Goal: Communication & Community: Answer question/provide support

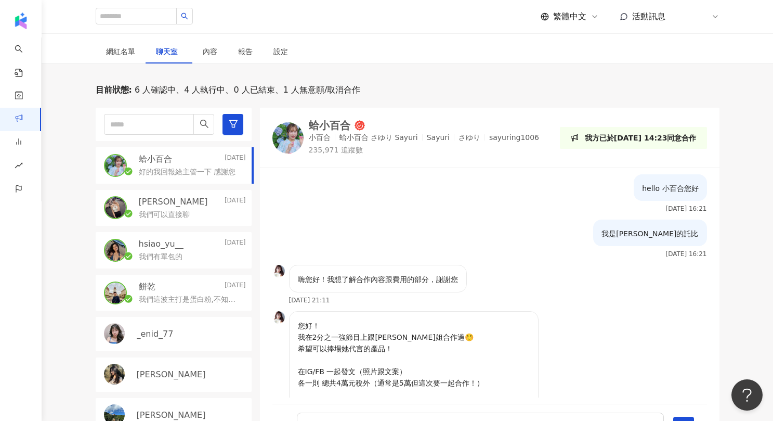
scroll to position [68, 0]
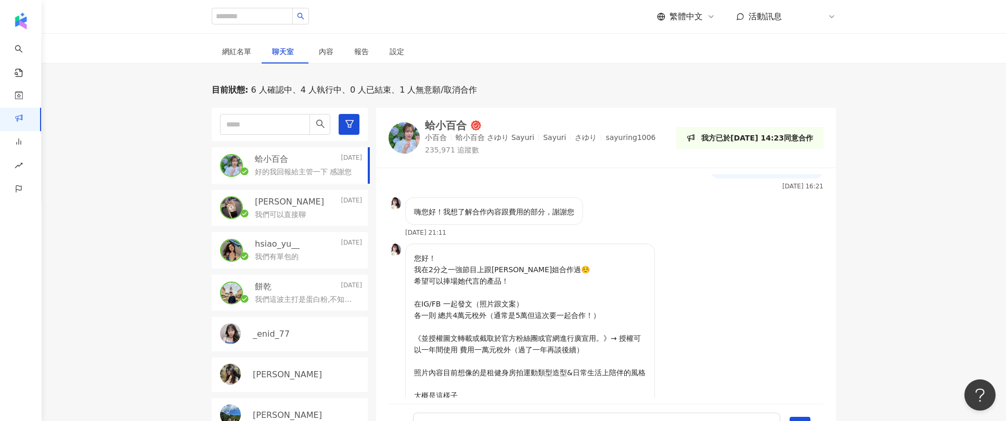
click at [103, 163] on div "目前狀態 : 6 人確認中、4 人執行中、0 人已結束、1 人無意願/取消合作 蛤小百合 [DATE] 好的我回報給主管一下 感謝您 [PERSON_NAME…" at bounding box center [524, 265] width 964 height 363
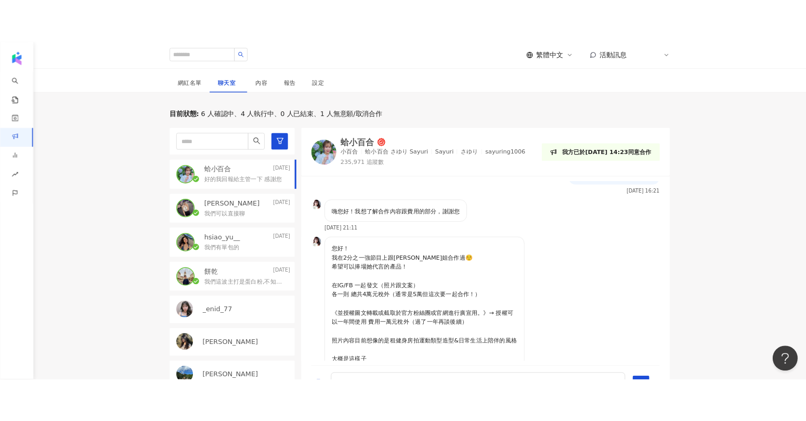
scroll to position [84, 0]
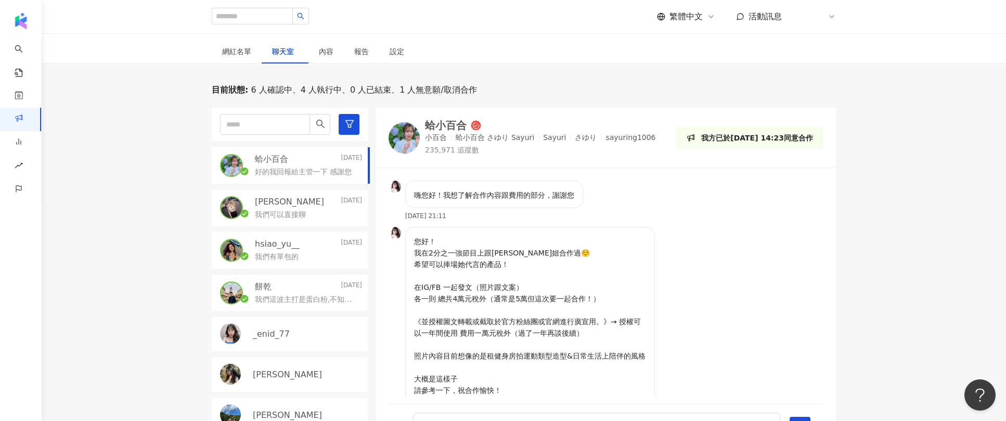
click at [495, 258] on p "您好！ 我在2分之一強節目上跟[PERSON_NAME]姐合作過☺️ 希望可以捧場她代言的產品！ 在IG/FB 一起發文（照片跟文案） 各一則 總共4萬元稅外…" at bounding box center [530, 316] width 232 height 160
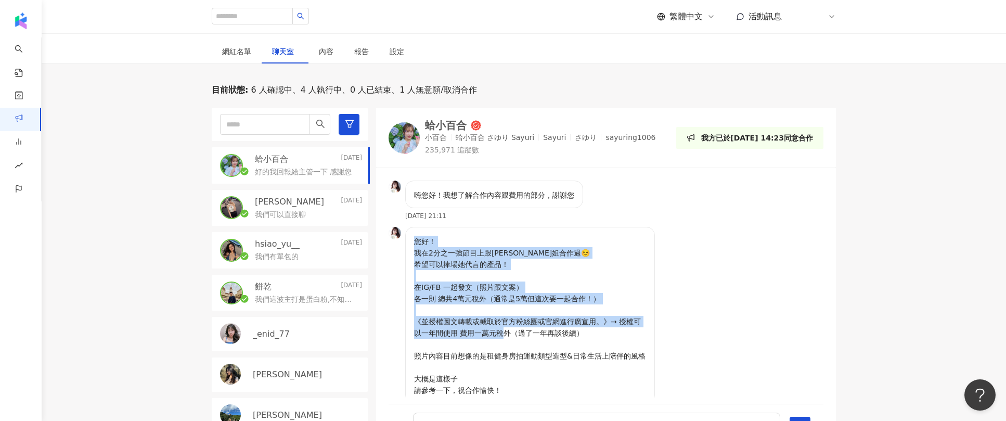
drag, startPoint x: 412, startPoint y: 229, endPoint x: 620, endPoint y: 322, distance: 227.4
click at [620, 322] on div "您好！ 我在2分之一強節目上跟[PERSON_NAME]姐合作過☺️ 希望可以捧場她代言的產品！ 在IG/FB 一起發文（照片跟文案） 各一則 總共4萬元稅外…" at bounding box center [530, 315] width 250 height 176
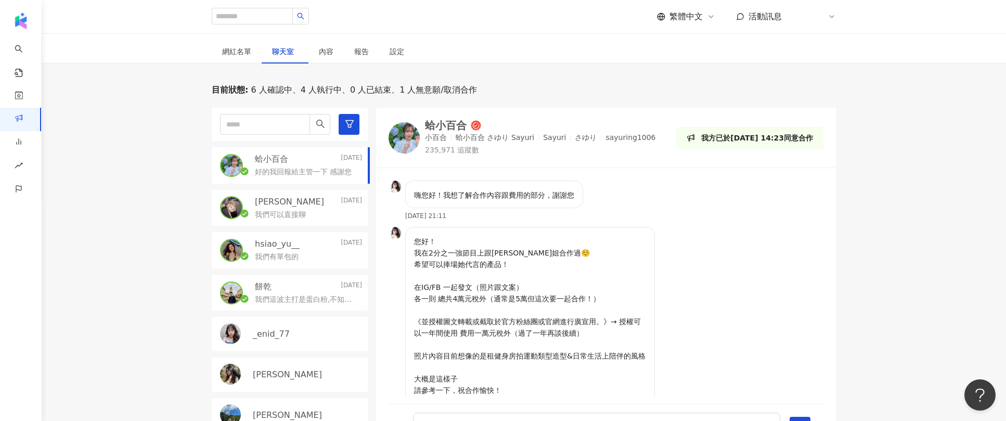
click at [497, 372] on p "您好！ 我在2分之一強節目上跟[PERSON_NAME]姐合作過☺️ 希望可以捧場她代言的產品！ 在IG/FB 一起發文（照片跟文案） 各一則 總共4萬元稅外…" at bounding box center [530, 316] width 232 height 160
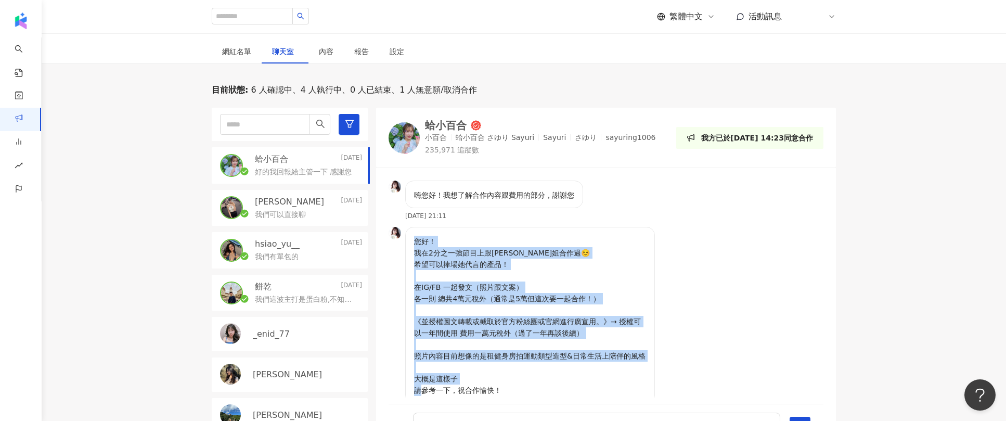
drag, startPoint x: 518, startPoint y: 380, endPoint x: 410, endPoint y: 229, distance: 185.6
click at [410, 229] on div "您好！ 我在2分之一強節目上跟[PERSON_NAME]姐合作過☺️ 希望可以捧場她代言的產品！ 在IG/FB 一起發文（照片跟文案） 各一則 總共4萬元稅外…" at bounding box center [530, 315] width 250 height 176
copy p "您好！ 我在2分之一強節目上跟[PERSON_NAME]姐合作過☺️ 希望可以捧場她代言的產品！ 在IG/FB 一起發文（照片跟文案） 各一則 總共4萬元稅外…"
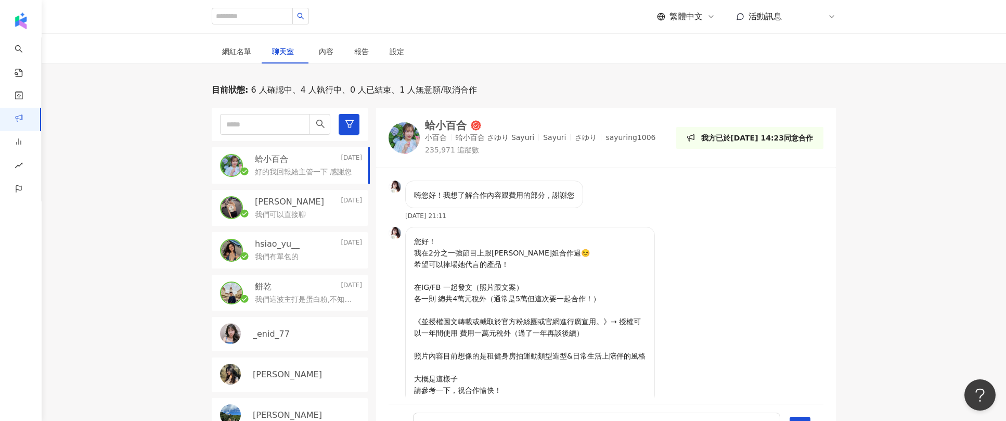
click at [281, 147] on div "蛤小百合 [DATE] 好的我回報給主管一下 感謝您" at bounding box center [290, 165] width 156 height 36
click at [445, 120] on div "蛤小百合" at bounding box center [446, 125] width 42 height 10
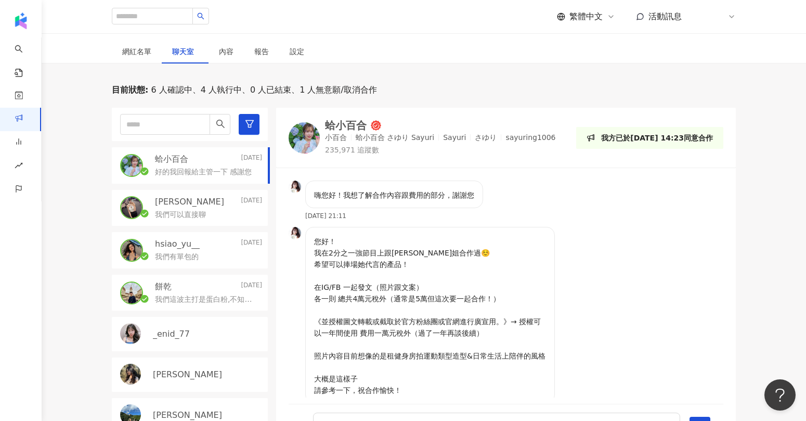
click at [189, 210] on p "我們可以直接聊" at bounding box center [180, 215] width 51 height 10
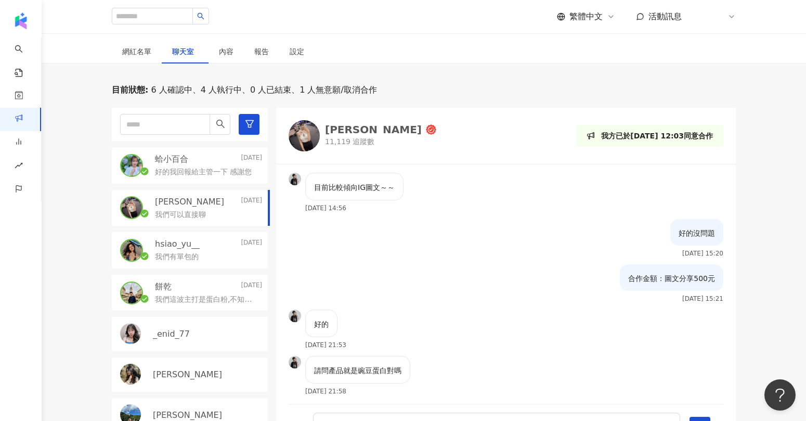
scroll to position [379, 0]
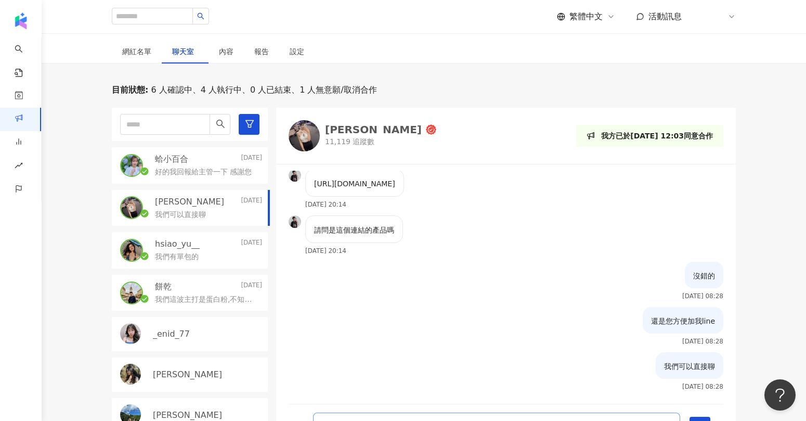
click at [391, 412] on textarea at bounding box center [496, 425] width 367 height 26
type textarea "*"
click at [322, 414] on textarea "*********" at bounding box center [496, 425] width 367 height 26
type textarea "**********"
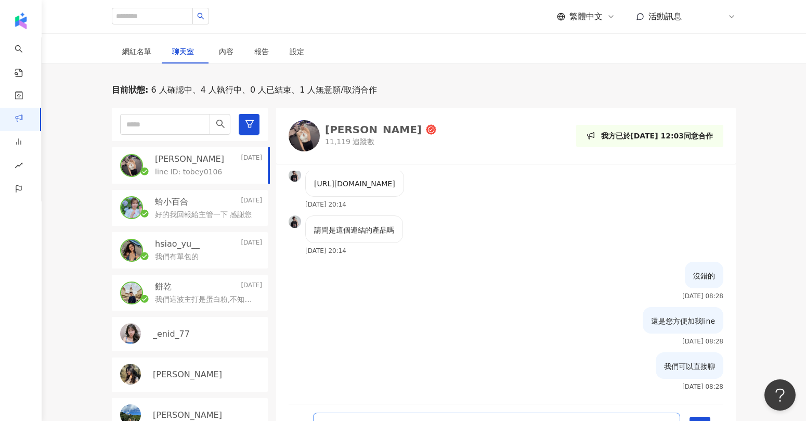
scroll to position [424, 0]
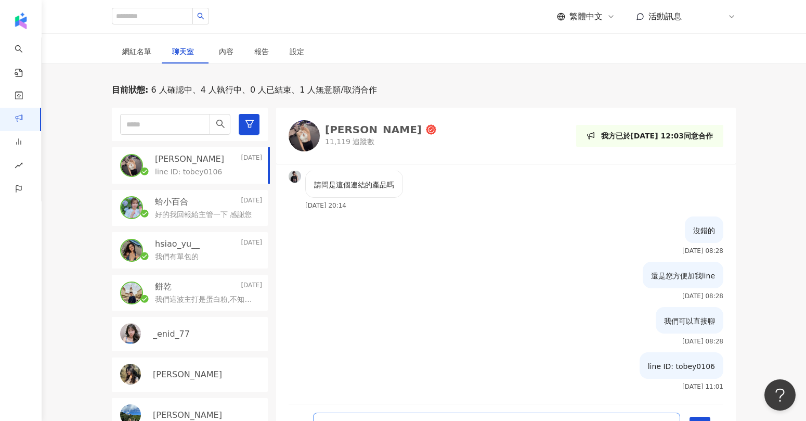
type textarea "*"
type textarea "**"
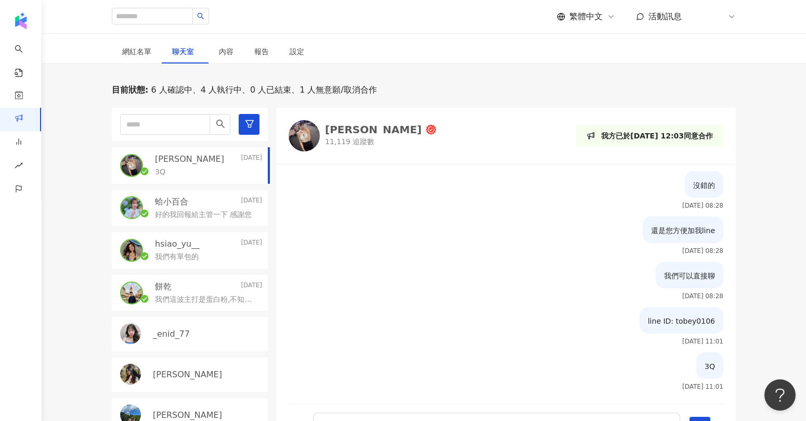
click at [181, 294] on p "我們這波主打是蛋白粉,不知道您會想要是以圖文分享還是影音分享呢？" at bounding box center [206, 299] width 103 height 10
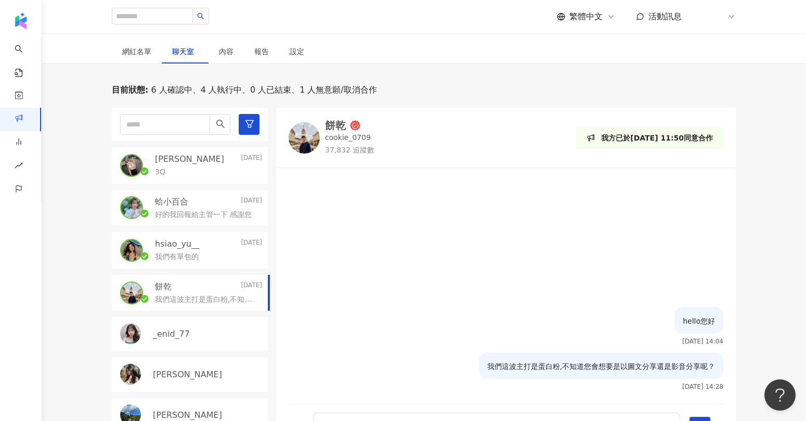
click at [190, 252] on p "我們有單包的" at bounding box center [177, 257] width 44 height 10
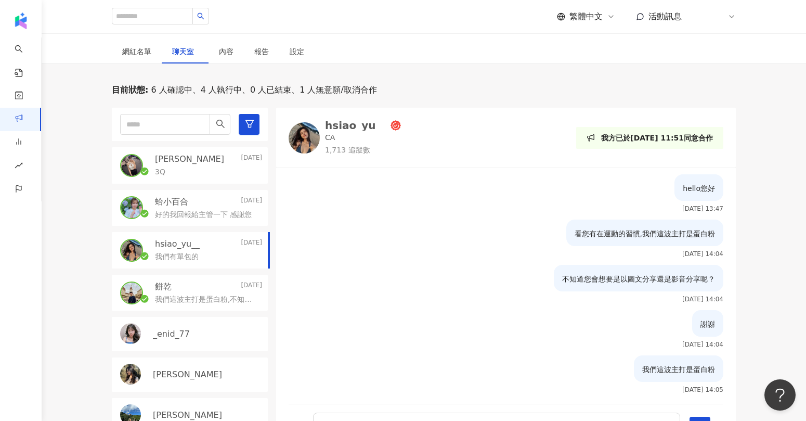
scroll to position [508, 0]
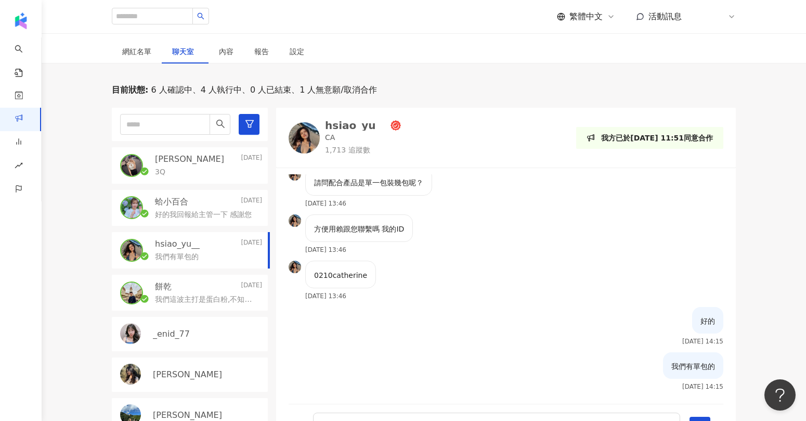
click at [194, 210] on p "好的我回報給主管一下 感謝您" at bounding box center [203, 215] width 97 height 10
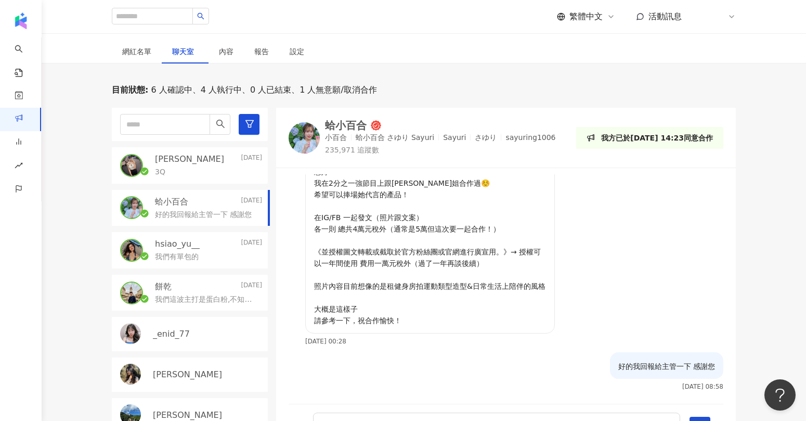
scroll to position [154, 0]
click at [190, 252] on p "我們有單包的" at bounding box center [177, 257] width 44 height 10
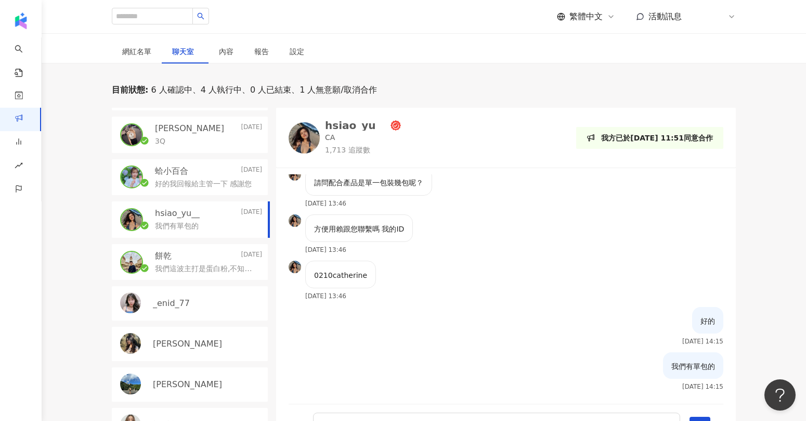
scroll to position [54, 0]
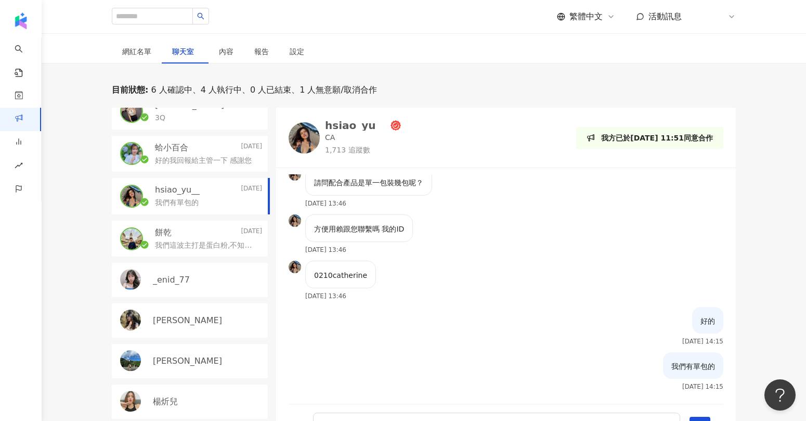
click at [192, 275] on div "_enid_77" at bounding box center [190, 280] width 156 height 34
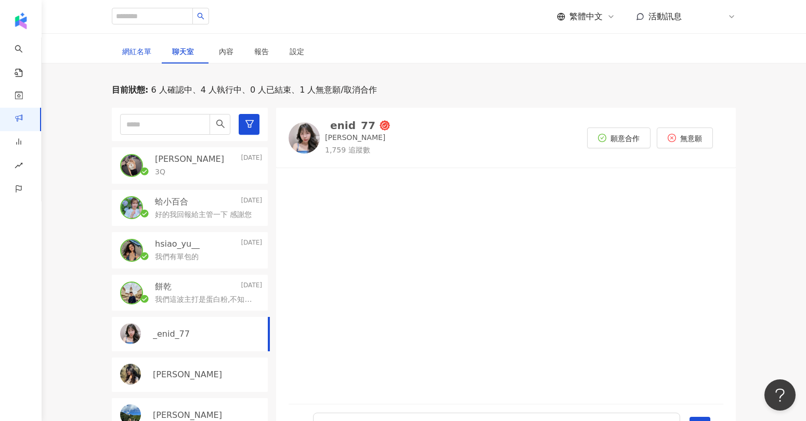
click at [145, 46] on div "網紅名單" at bounding box center [136, 51] width 29 height 11
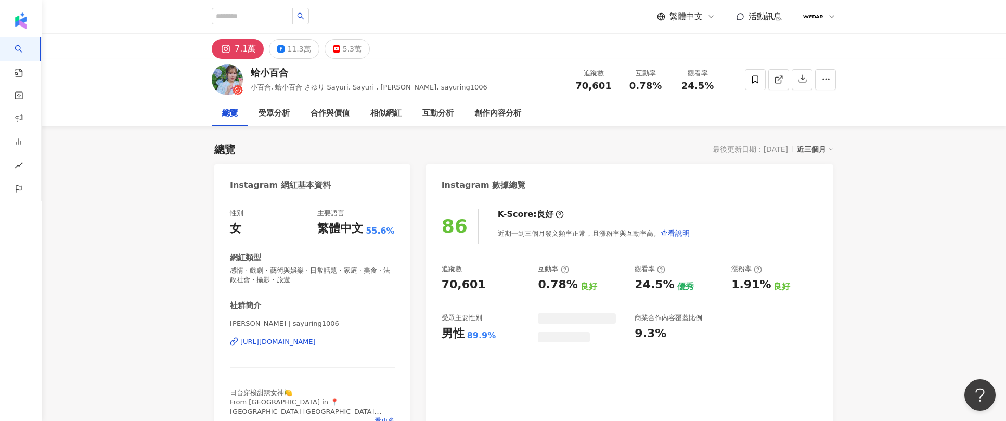
click at [284, 343] on div "[URL][DOMAIN_NAME]" at bounding box center [277, 341] width 75 height 9
